Goal: Transaction & Acquisition: Purchase product/service

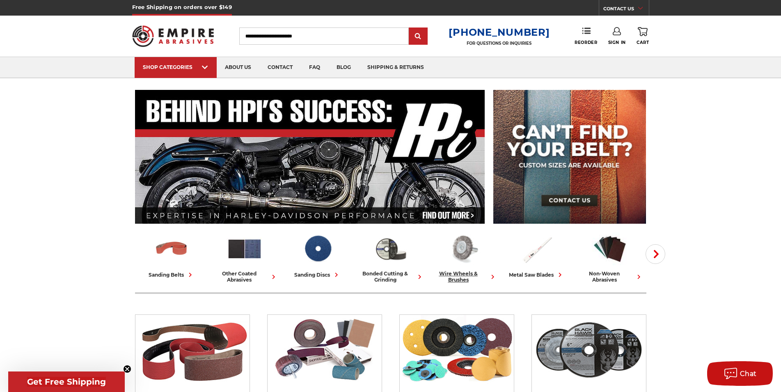
click at [467, 246] on img at bounding box center [464, 248] width 36 height 35
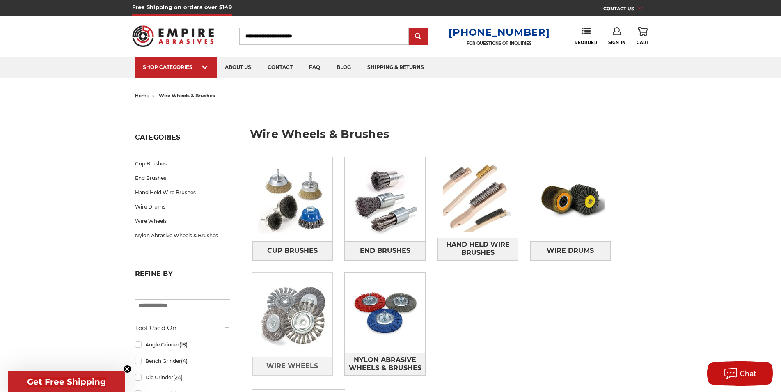
click at [326, 328] on img at bounding box center [293, 315] width 80 height 80
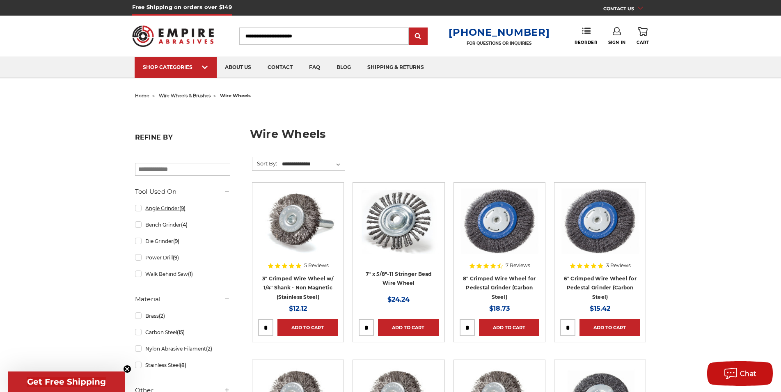
click at [170, 208] on link "Angle Grinder (9)" at bounding box center [182, 208] width 95 height 14
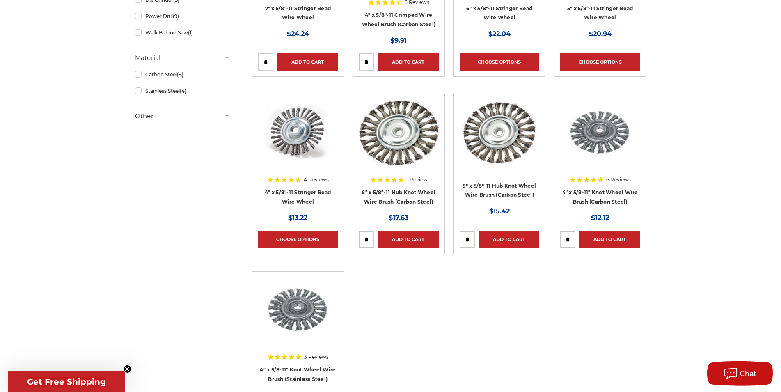
scroll to position [293, 0]
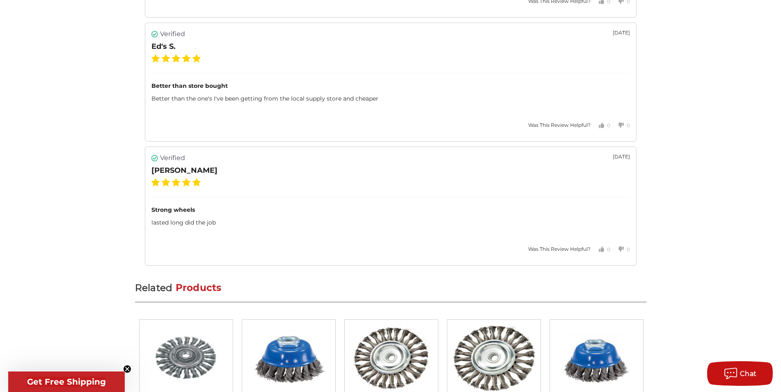
scroll to position [1005, 0]
